Goal: Information Seeking & Learning: Learn about a topic

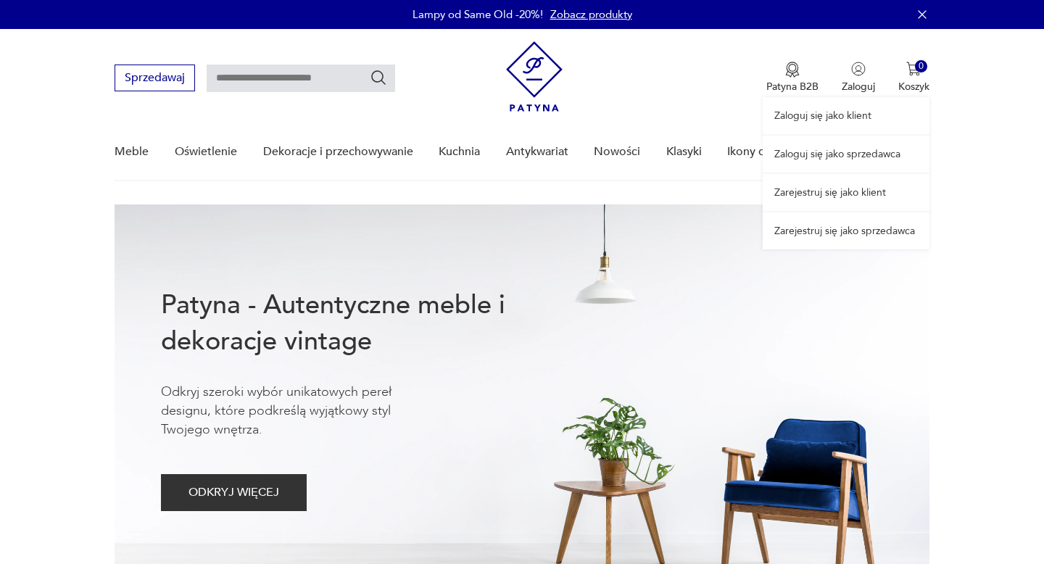
click at [849, 153] on link "Zaloguj się jako sprzedawca" at bounding box center [845, 154] width 167 height 37
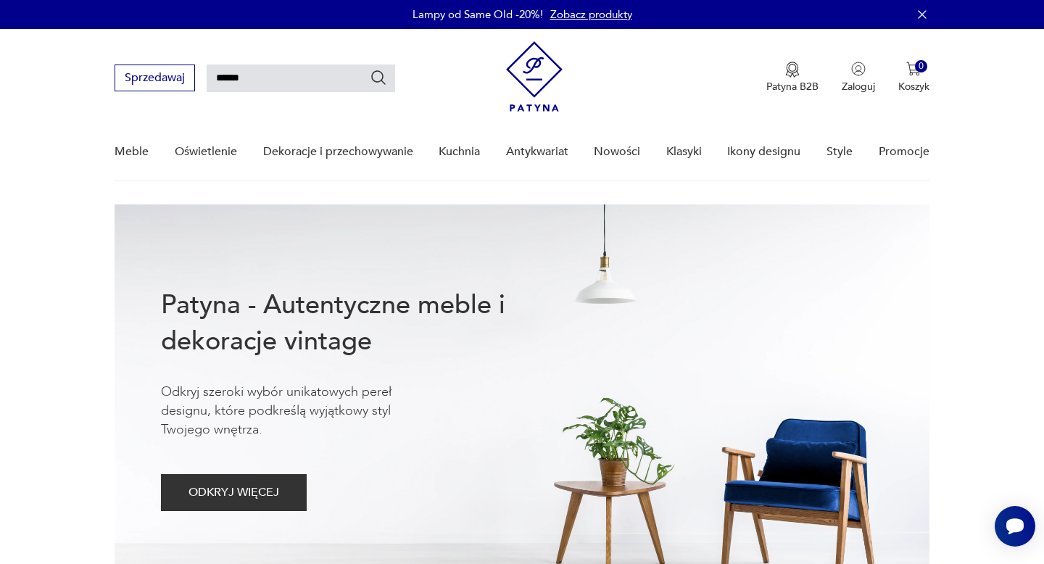
type input "******"
click at [379, 77] on icon "Szukaj" at bounding box center [378, 77] width 17 height 17
type input "******"
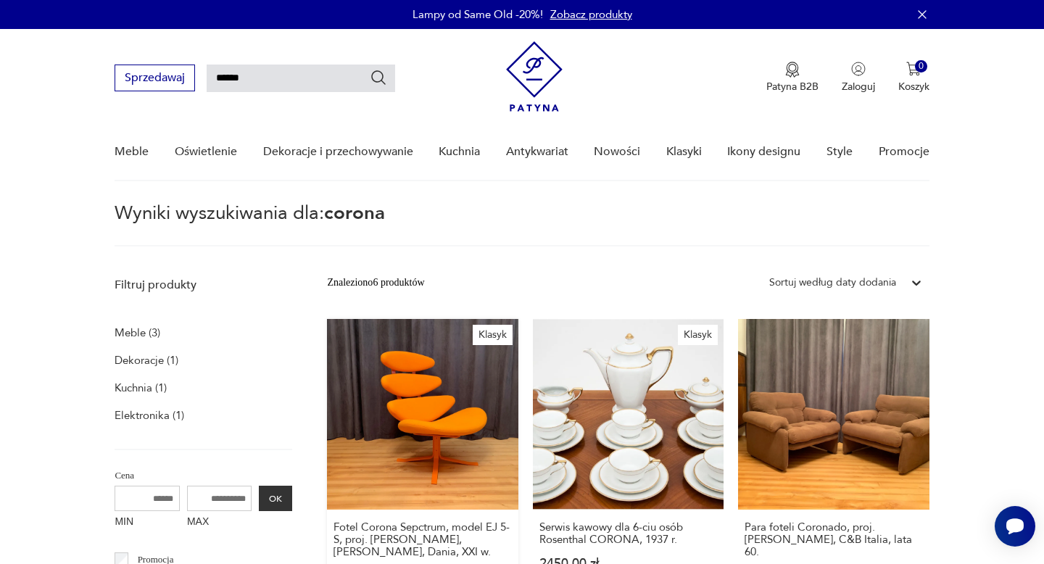
click at [457, 432] on link "Klasyk Fotel Corona Sepctrum, model EJ 5-S, proj. [PERSON_NAME], [PERSON_NAME],…" at bounding box center [422, 464] width 191 height 291
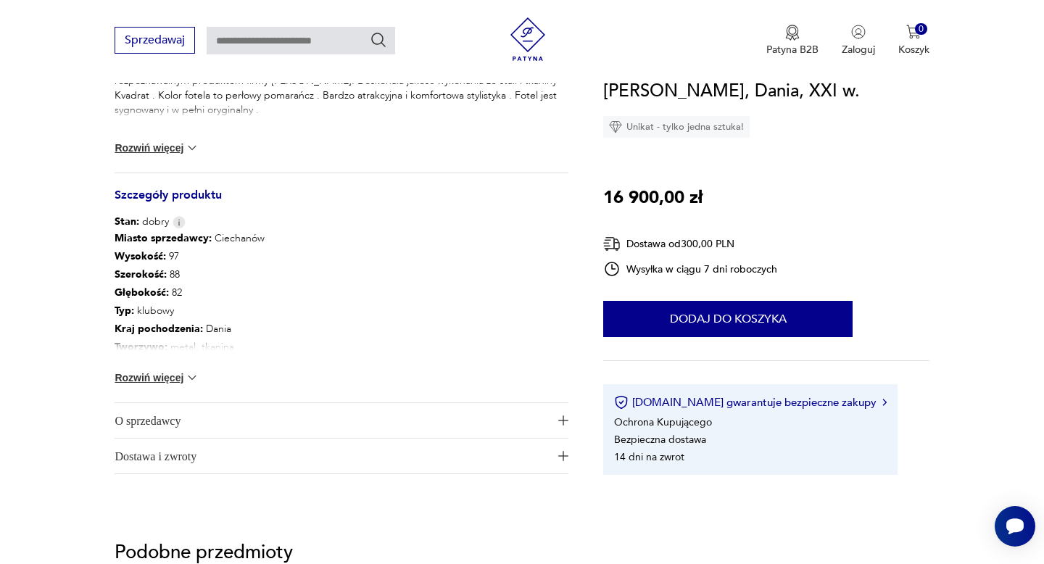
scroll to position [711, 0]
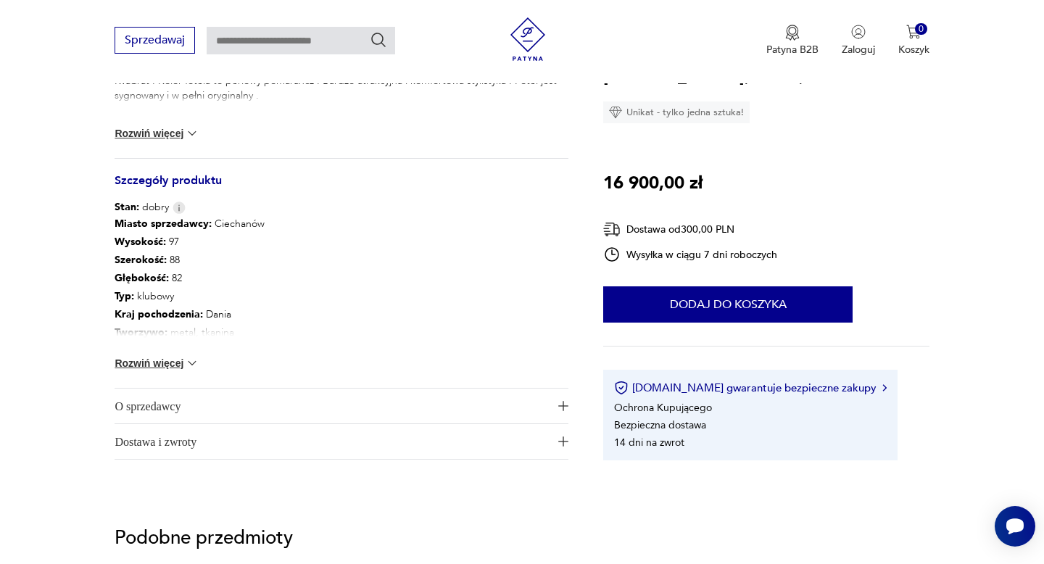
click at [168, 406] on span "O sprzedawcy" at bounding box center [331, 405] width 433 height 35
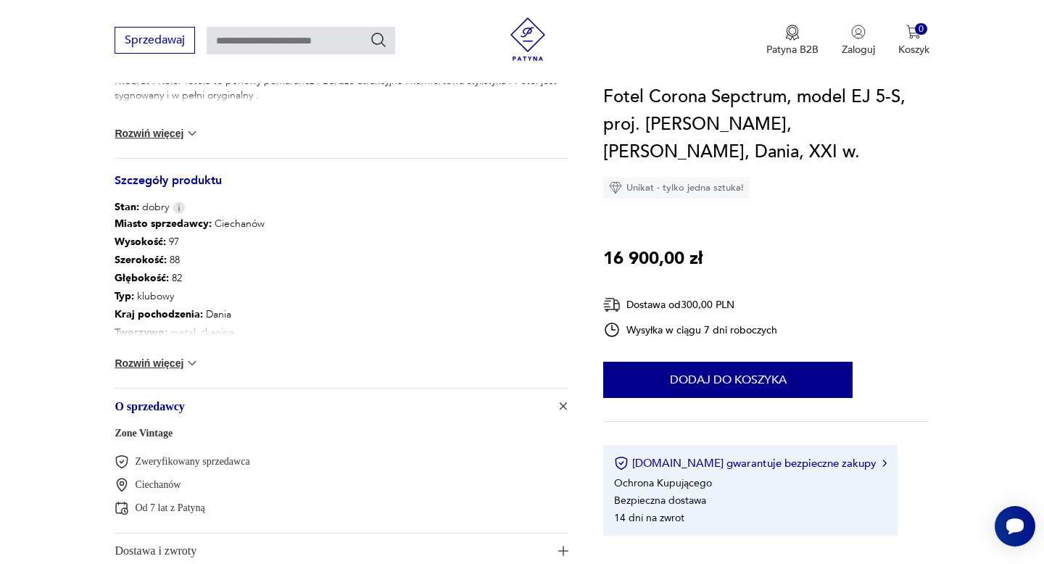
click at [142, 436] on link "Zone Vintage" at bounding box center [144, 433] width 58 height 11
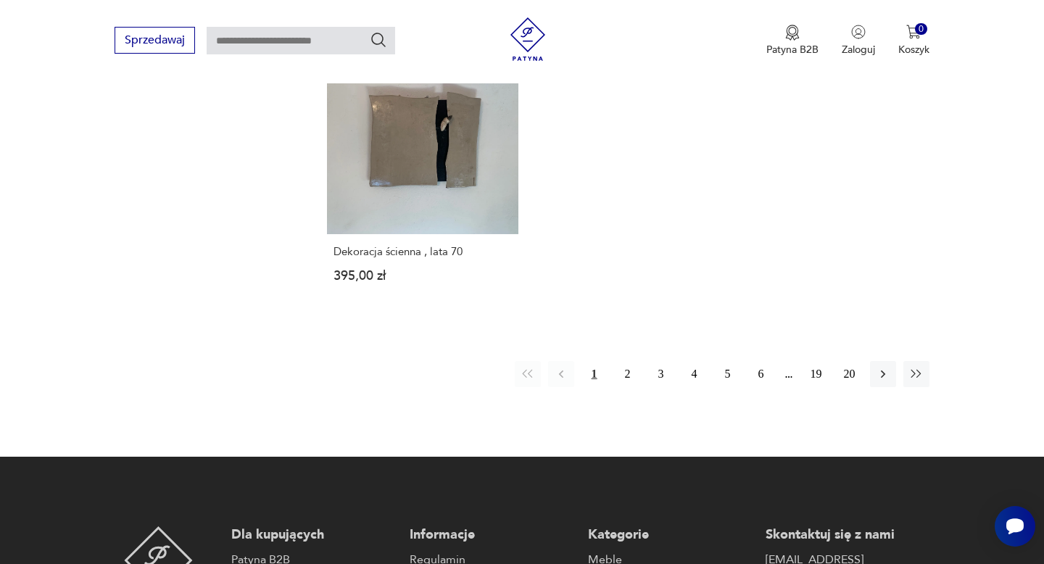
scroll to position [2113, 0]
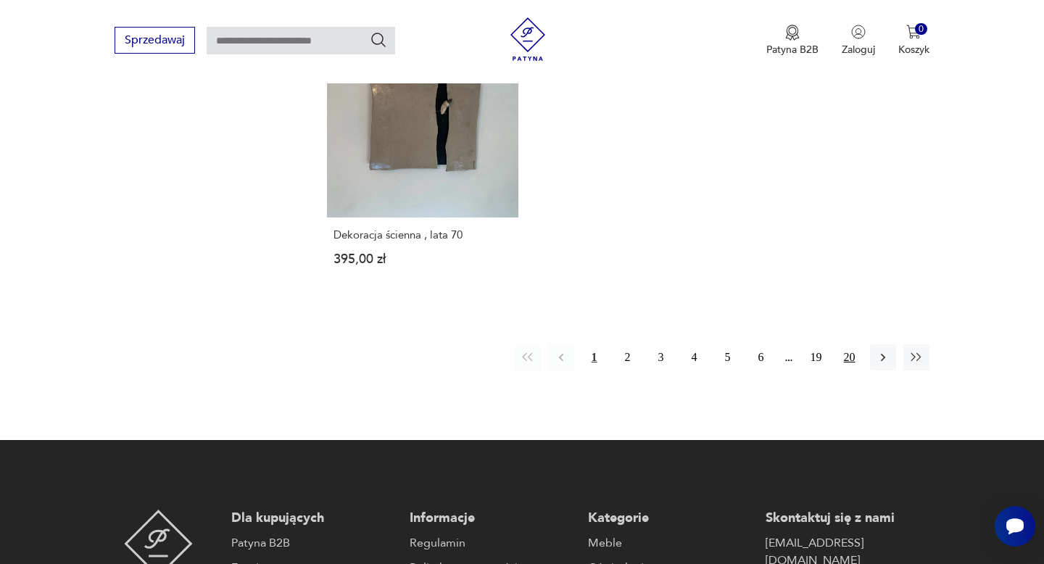
click at [850, 344] on button "20" at bounding box center [849, 357] width 26 height 26
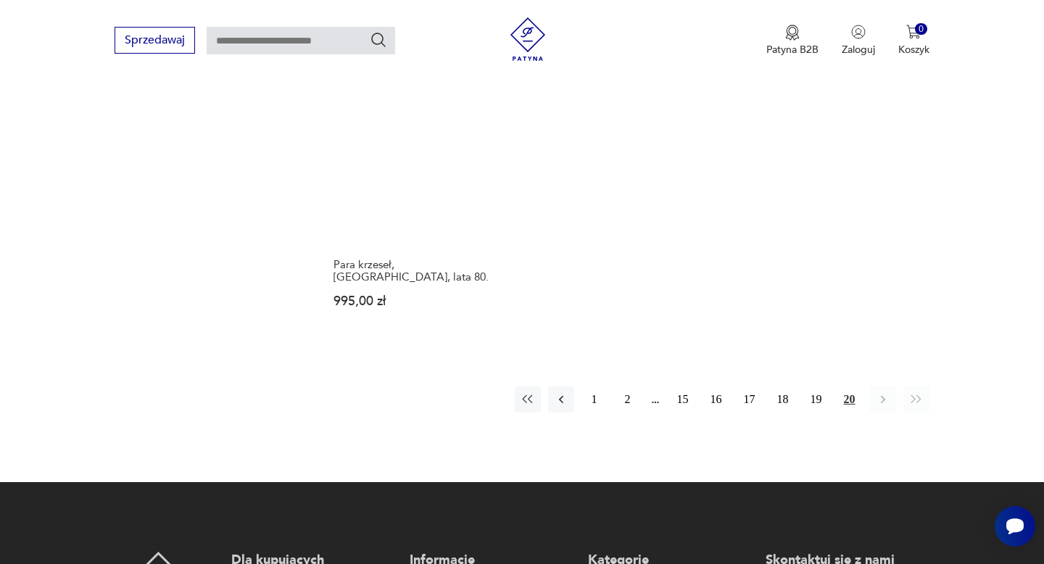
scroll to position [1139, 0]
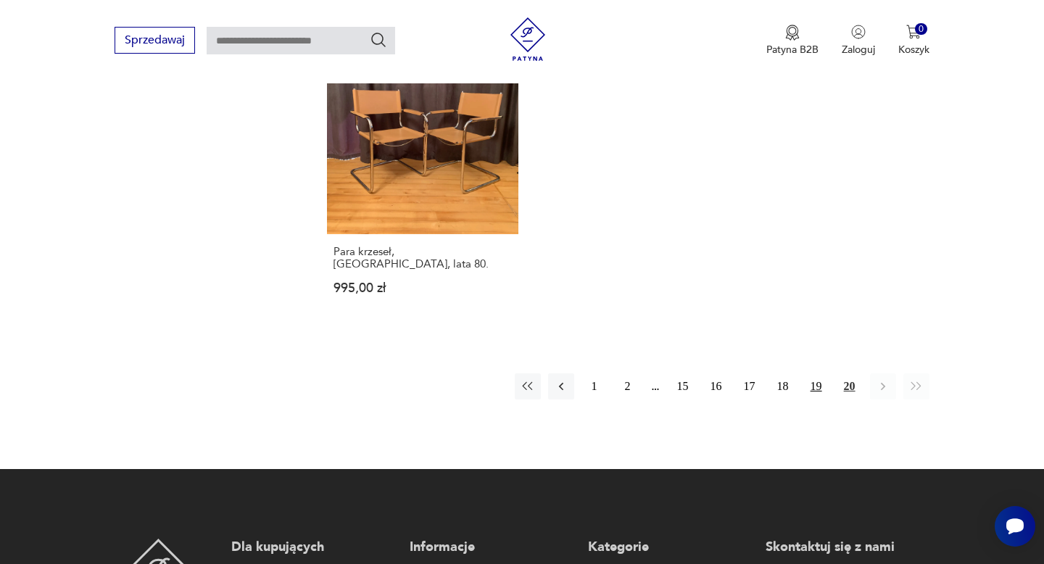
click at [817, 373] on button "19" at bounding box center [816, 386] width 26 height 26
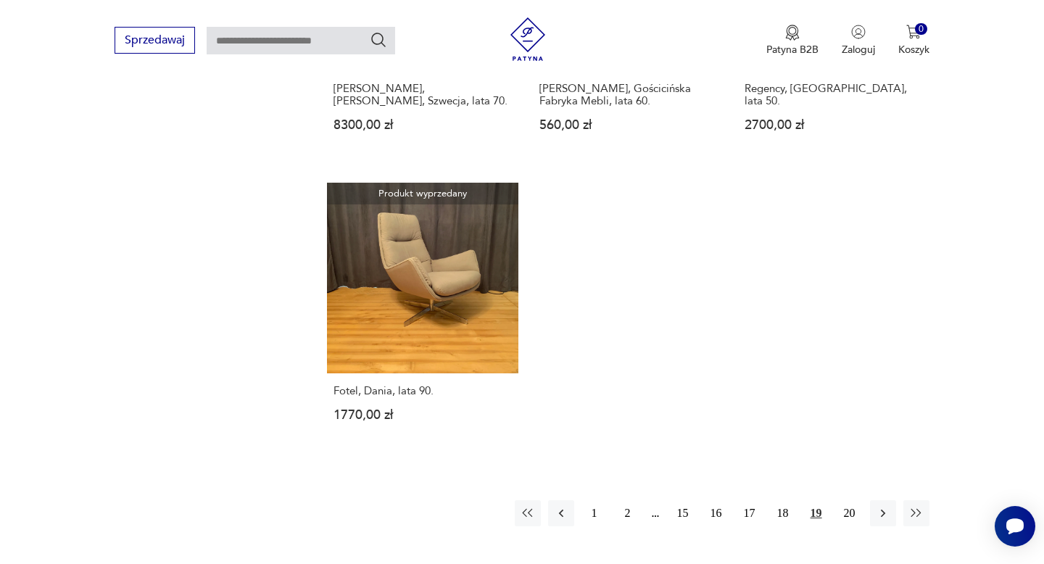
scroll to position [1973, 0]
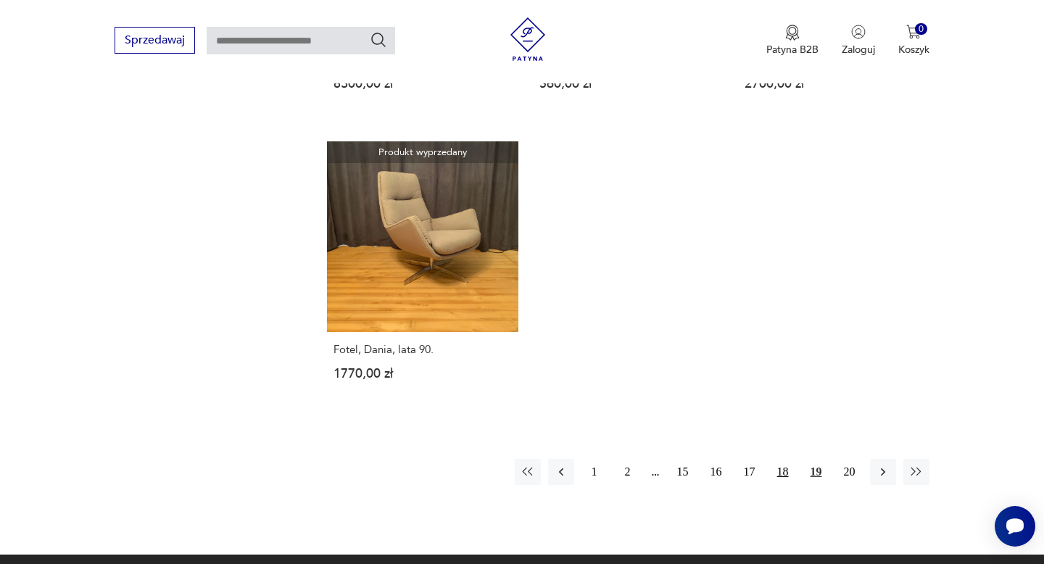
click at [783, 459] on button "18" at bounding box center [783, 472] width 26 height 26
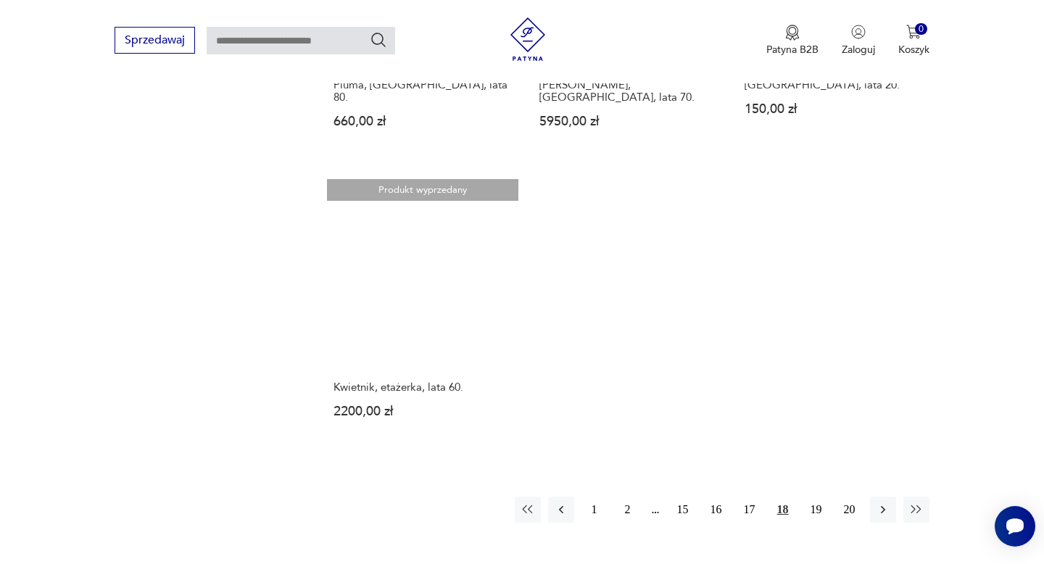
scroll to position [1950, 0]
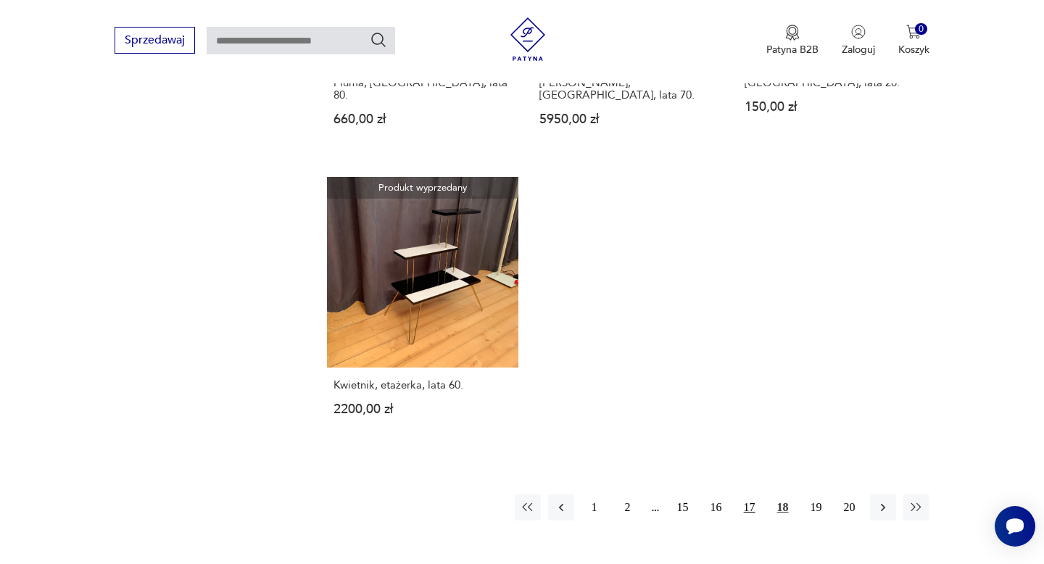
click at [751, 494] on button "17" at bounding box center [749, 507] width 26 height 26
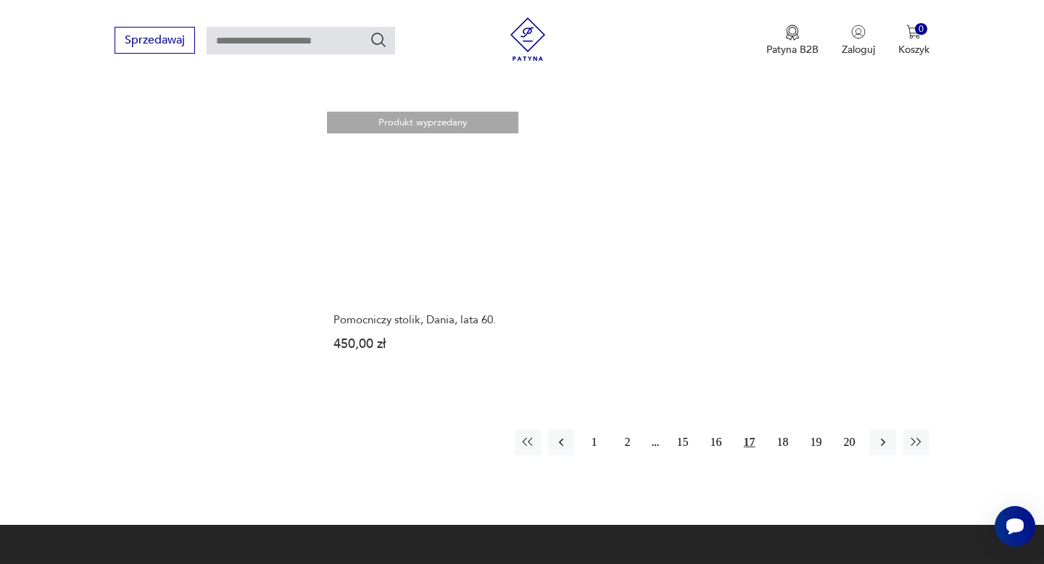
scroll to position [2042, 0]
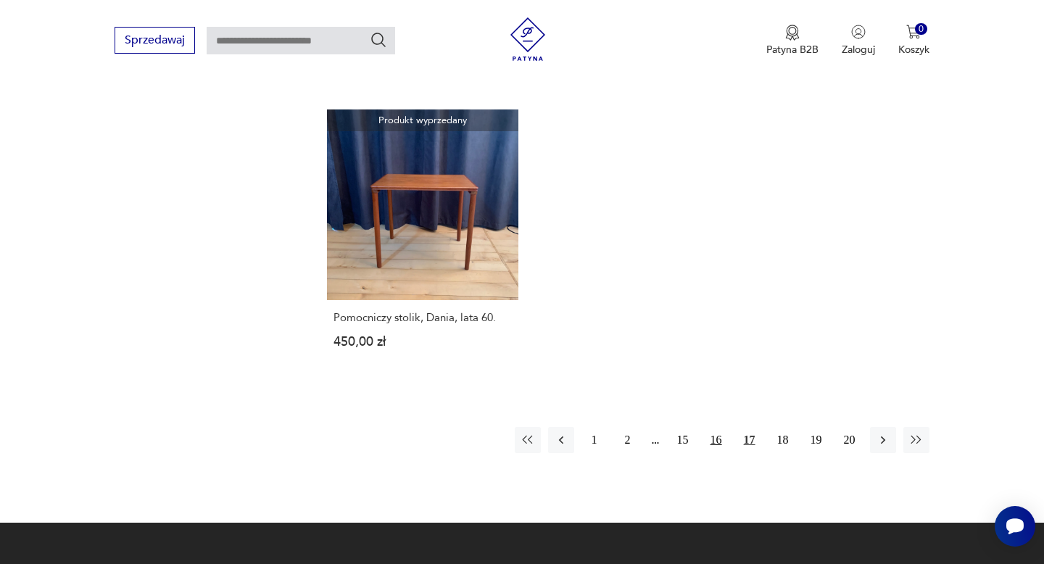
click at [718, 427] on button "16" at bounding box center [716, 440] width 26 height 26
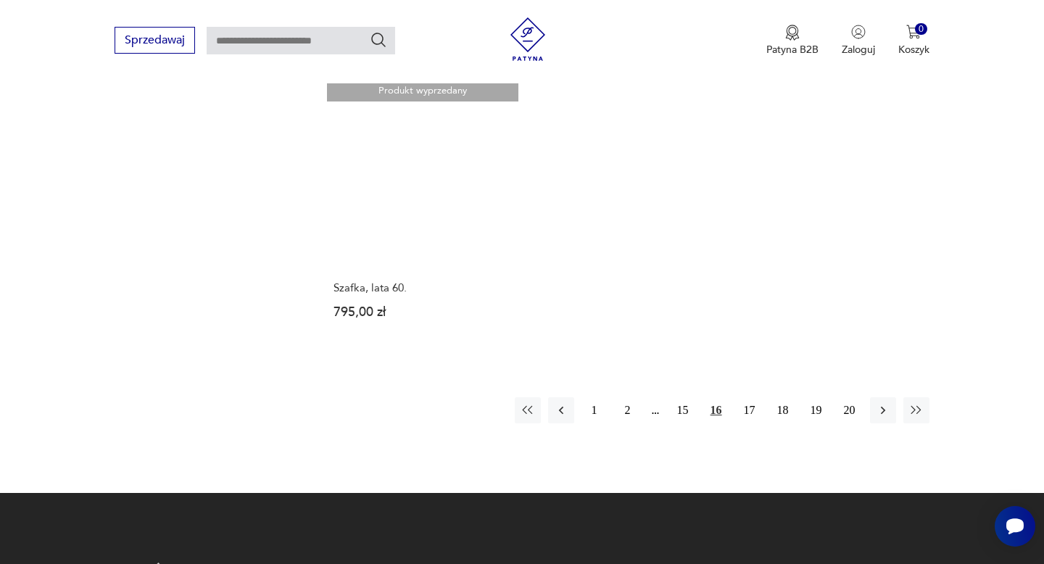
scroll to position [2028, 0]
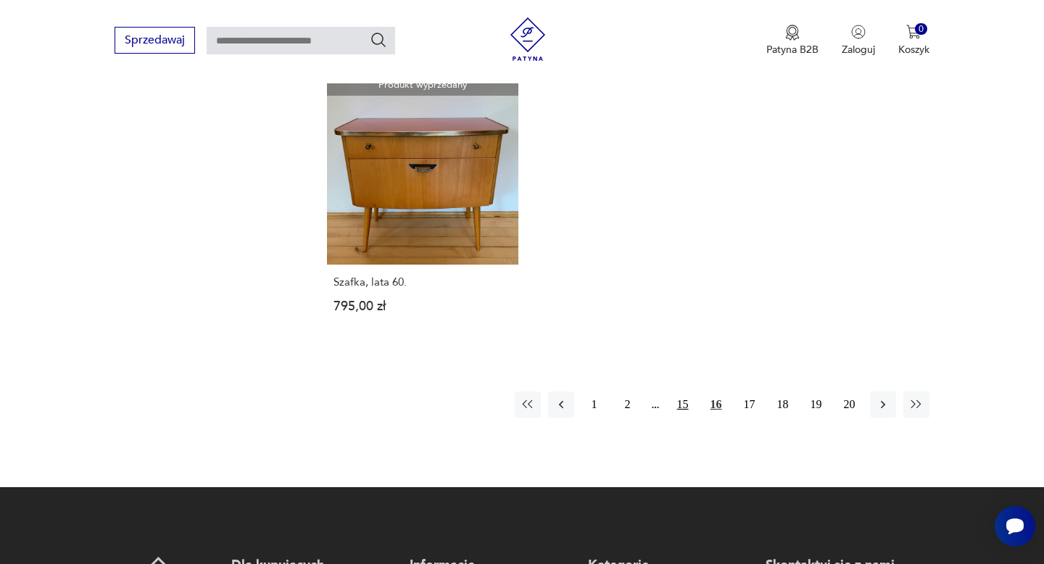
click at [683, 392] on button "15" at bounding box center [683, 404] width 26 height 26
